Goal: Transaction & Acquisition: Purchase product/service

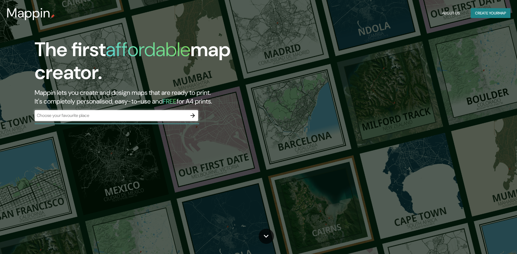
click at [146, 112] on div "​" at bounding box center [116, 115] width 163 height 11
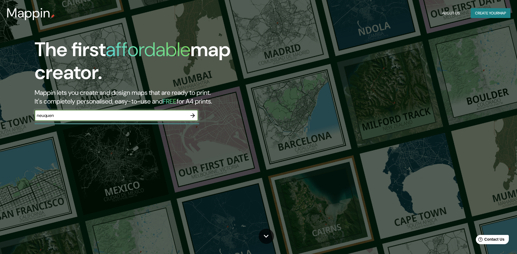
type input "neuquen"
click at [193, 116] on icon "button" at bounding box center [192, 115] width 7 height 7
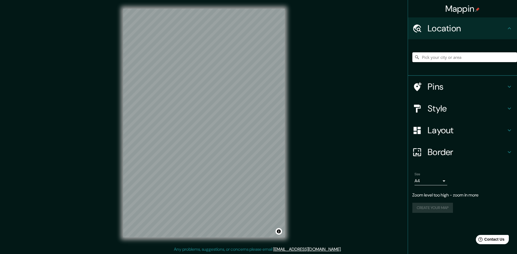
click at [431, 59] on input "Pick your city or area" at bounding box center [464, 57] width 105 height 10
click at [433, 130] on h4 "Layout" at bounding box center [466, 130] width 78 height 11
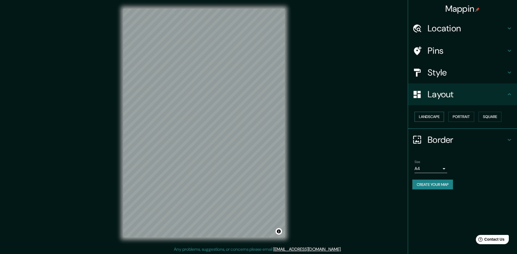
click at [440, 117] on button "Landscape" at bounding box center [428, 117] width 29 height 10
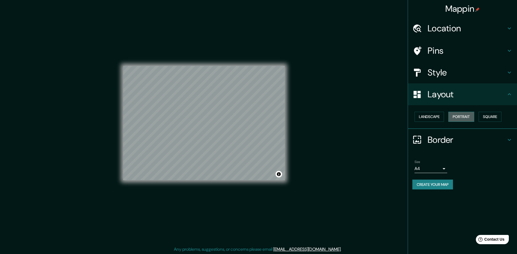
click at [460, 115] on button "Portrait" at bounding box center [461, 117] width 26 height 10
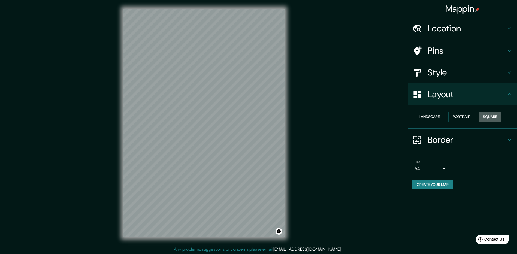
click at [493, 116] on button "Square" at bounding box center [489, 117] width 23 height 10
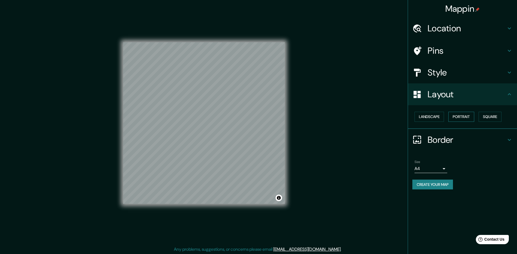
click at [457, 119] on button "Portrait" at bounding box center [461, 117] width 26 height 10
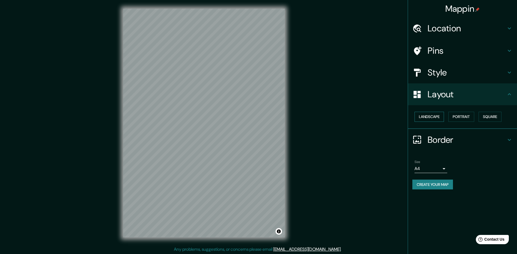
click at [431, 117] on button "Landscape" at bounding box center [428, 117] width 29 height 10
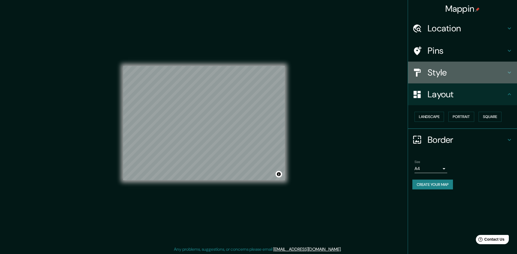
click at [430, 70] on h4 "Style" at bounding box center [466, 72] width 78 height 11
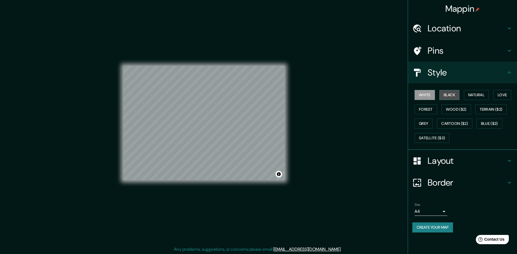
click at [450, 93] on button "Black" at bounding box center [449, 95] width 20 height 10
click at [427, 98] on button "White" at bounding box center [424, 95] width 20 height 10
click at [477, 96] on button "Natural" at bounding box center [476, 95] width 25 height 10
click at [426, 97] on button "White" at bounding box center [424, 95] width 20 height 10
click at [483, 96] on button "Natural" at bounding box center [476, 95] width 25 height 10
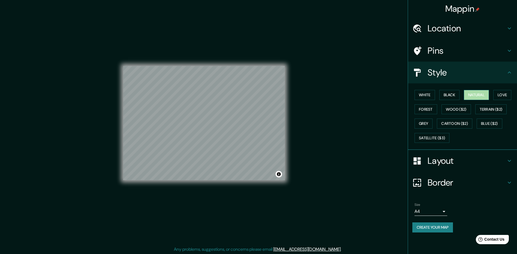
click at [478, 97] on button "Natural" at bounding box center [476, 95] width 25 height 10
click at [426, 93] on button "White" at bounding box center [424, 95] width 20 height 10
click at [484, 95] on button "Natural" at bounding box center [476, 95] width 25 height 10
click at [500, 96] on button "Love" at bounding box center [502, 95] width 18 height 10
click at [428, 109] on button "Forest" at bounding box center [425, 109] width 23 height 10
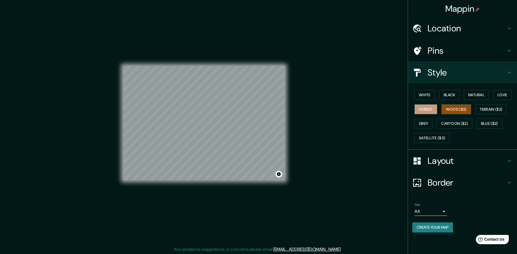
click at [458, 110] on button "Wood ($2)" at bounding box center [455, 109] width 29 height 10
click at [423, 125] on button "Grey" at bounding box center [423, 124] width 18 height 10
click at [456, 123] on button "Cartoon ($2)" at bounding box center [454, 124] width 35 height 10
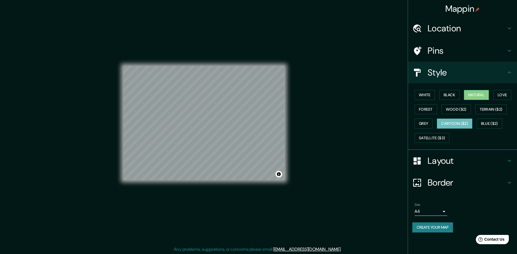
click at [481, 91] on button "Natural" at bounding box center [476, 95] width 25 height 10
click at [424, 97] on button "White" at bounding box center [424, 95] width 20 height 10
click at [476, 93] on button "Natural" at bounding box center [476, 95] width 25 height 10
click at [439, 136] on button "Satellite ($3)" at bounding box center [431, 138] width 35 height 10
click at [241, 126] on div at bounding box center [242, 126] width 4 height 4
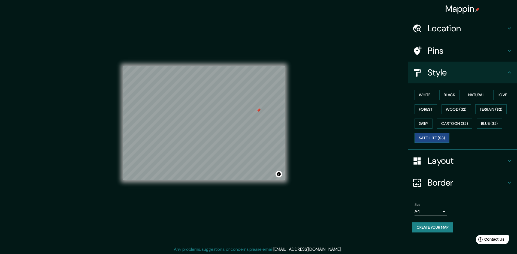
click at [427, 140] on button "Satellite ($3)" at bounding box center [431, 138] width 35 height 10
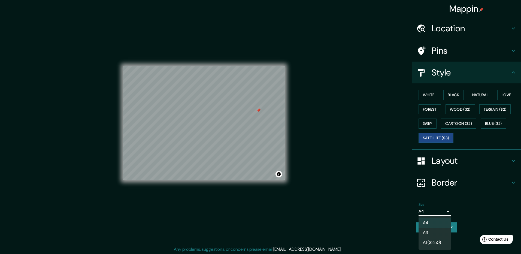
click at [439, 212] on body "Mappin Location Pins Style White Black Natural Love Forest Wood ($2) Terrain ($…" at bounding box center [260, 127] width 521 height 254
click at [429, 234] on li "A3" at bounding box center [434, 233] width 33 height 10
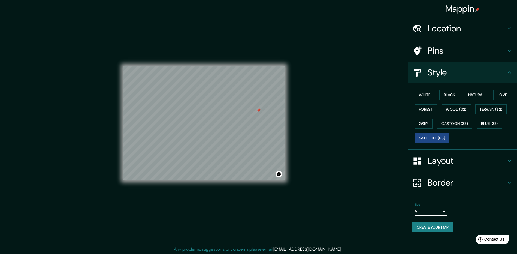
click at [432, 209] on body "Mappin Location Pins Style White Black Natural Love Forest Wood ($2) Terrain ($…" at bounding box center [258, 127] width 517 height 254
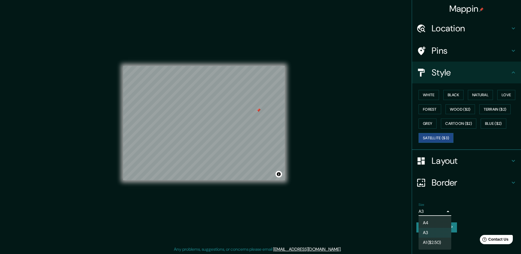
click at [427, 242] on li "A1 ($2.50)" at bounding box center [434, 243] width 33 height 10
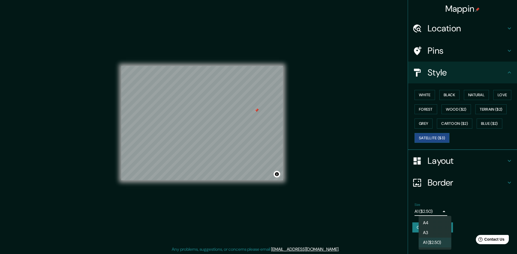
click at [433, 214] on body "Mappin Location Pins Style White Black Natural Love Forest Wood ($2) Terrain ($…" at bounding box center [258, 127] width 517 height 254
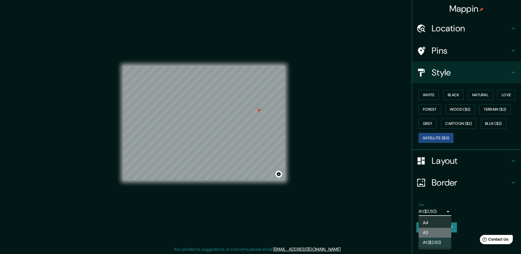
click at [429, 231] on li "A3" at bounding box center [434, 233] width 33 height 10
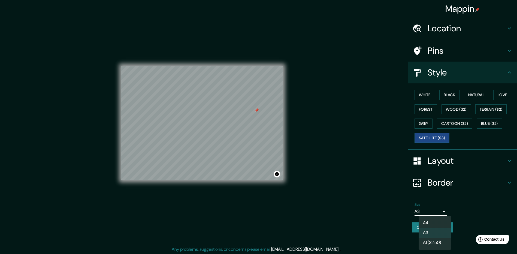
click at [434, 212] on body "Mappin Location Pins Style White Black Natural Love Forest Wood ($2) Terrain ($…" at bounding box center [258, 127] width 517 height 254
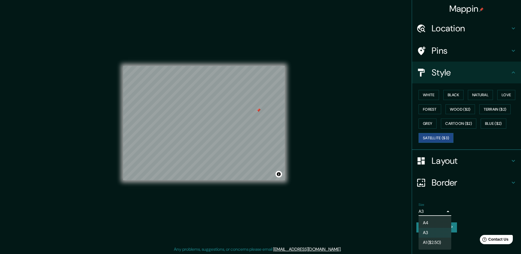
click at [431, 241] on li "A1 ($2.50)" at bounding box center [434, 243] width 33 height 10
type input "a3"
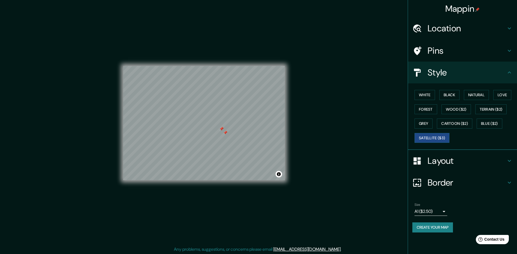
drag, startPoint x: 223, startPoint y: 130, endPoint x: 175, endPoint y: 196, distance: 81.8
click at [175, 196] on div "© Mapbox © OpenStreetMap Improve this map | © Mapbox © OpenStreetMap Improve th…" at bounding box center [204, 123] width 162 height 229
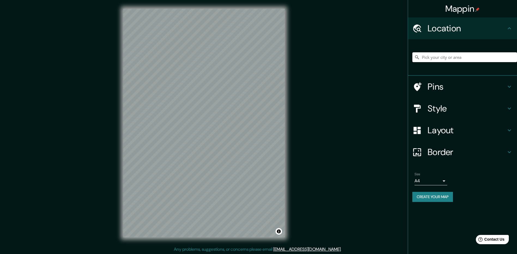
click at [437, 58] on input "Pick your city or area" at bounding box center [464, 57] width 105 height 10
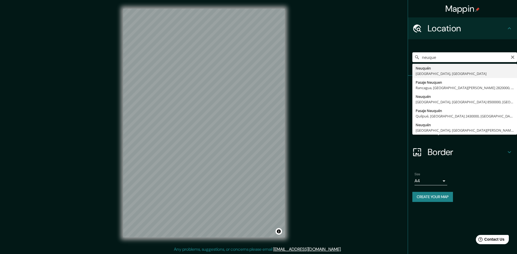
type input "[GEOGRAPHIC_DATA], [GEOGRAPHIC_DATA], [GEOGRAPHIC_DATA]"
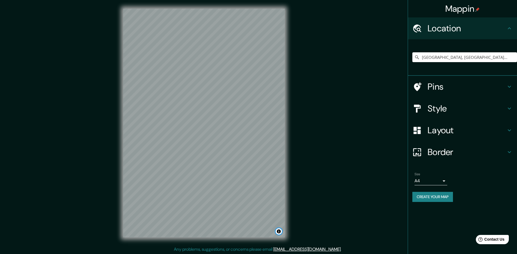
click at [279, 232] on button "Toggle attribution" at bounding box center [278, 231] width 7 height 7
click at [256, 232] on link "Improve this map" at bounding box center [260, 231] width 27 height 4
